Goal: Task Accomplishment & Management: Complete application form

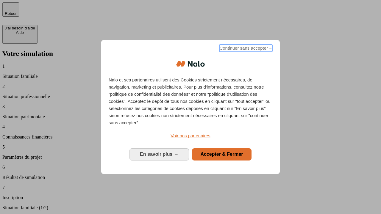
click at [245, 49] on span "Continuer sans accepter →" at bounding box center [245, 48] width 53 height 7
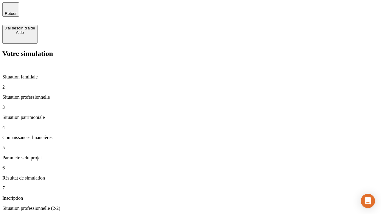
type input "30 000"
type input "40 000"
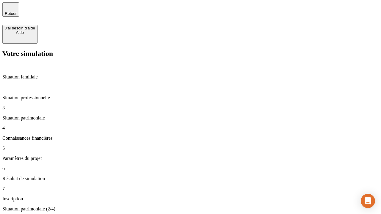
type input "1 100"
type input "20"
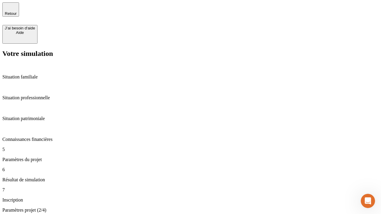
type input "40"
type input "50 000"
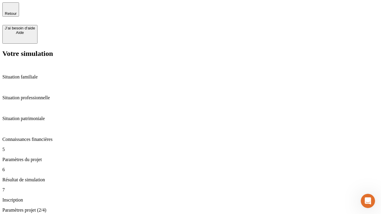
type input "640"
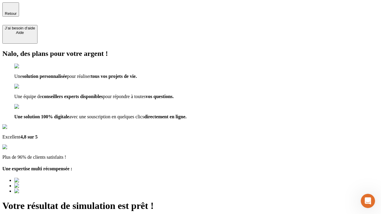
type input "[EMAIL_ADDRESS][DOMAIN_NAME]"
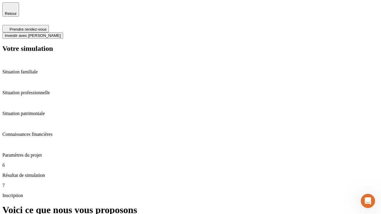
click at [61, 33] on span "Investir avec [PERSON_NAME]" at bounding box center [33, 35] width 56 height 4
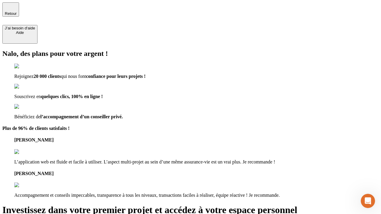
type input "[PERSON_NAME][EMAIL_ADDRESS][DOMAIN_NAME]"
